Goal: Navigation & Orientation: Find specific page/section

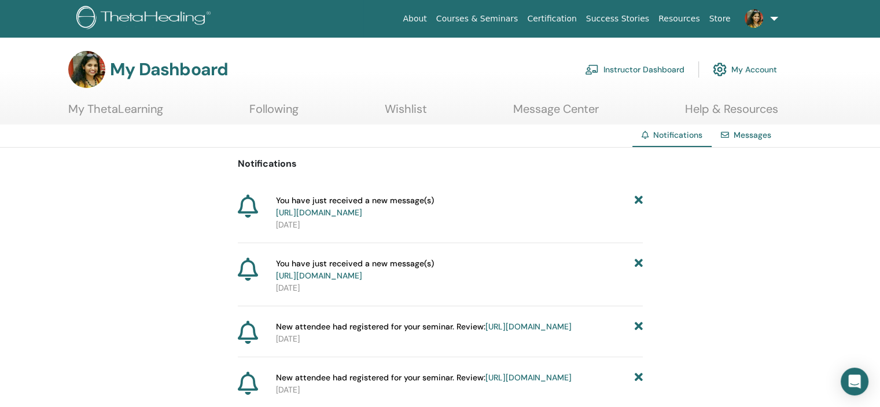
click at [629, 74] on link "Instructor Dashboard" at bounding box center [634, 69] width 99 height 25
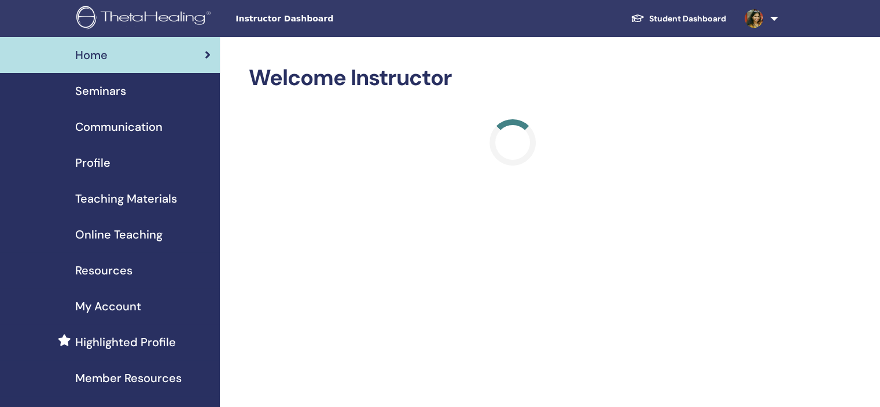
click at [149, 92] on div "Seminars" at bounding box center [109, 90] width 201 height 17
